Goal: Navigation & Orientation: Find specific page/section

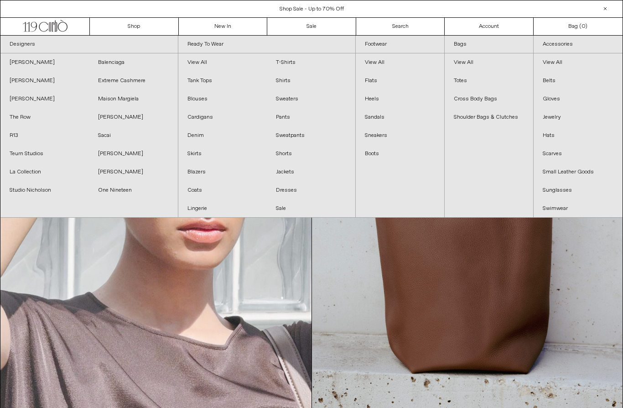
click at [36, 80] on link "[PERSON_NAME]" at bounding box center [44, 81] width 89 height 18
click at [53, 64] on link "[PERSON_NAME]" at bounding box center [44, 62] width 89 height 18
click at [21, 82] on link "[PERSON_NAME]" at bounding box center [44, 81] width 89 height 18
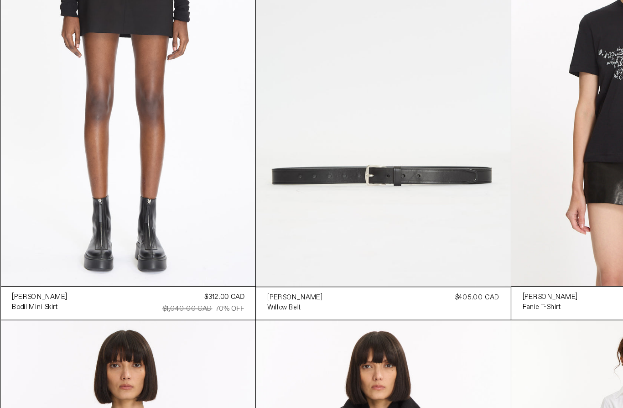
scroll to position [123, 0]
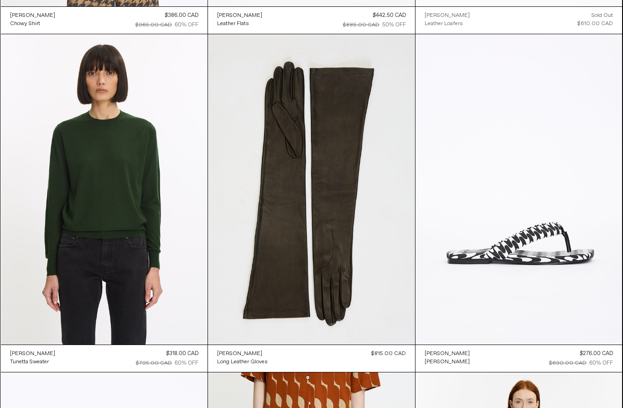
scroll to position [3404, 0]
